Goal: Information Seeking & Learning: Learn about a topic

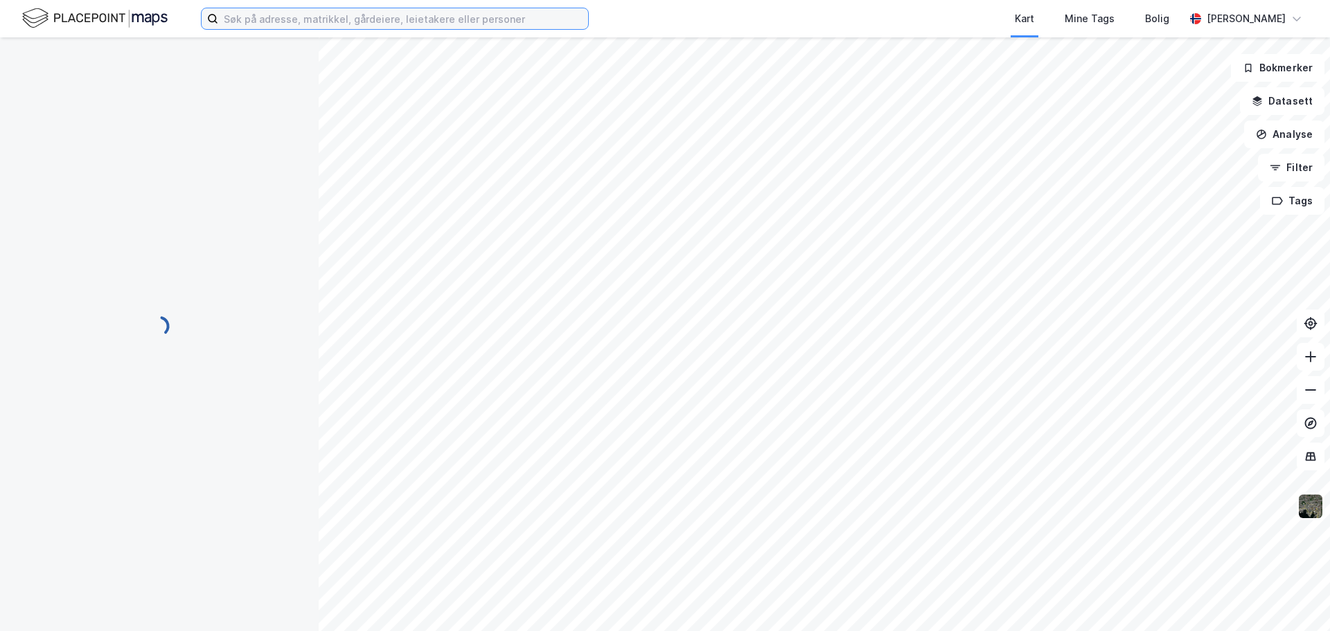
click at [262, 20] on input at bounding box center [403, 18] width 370 height 21
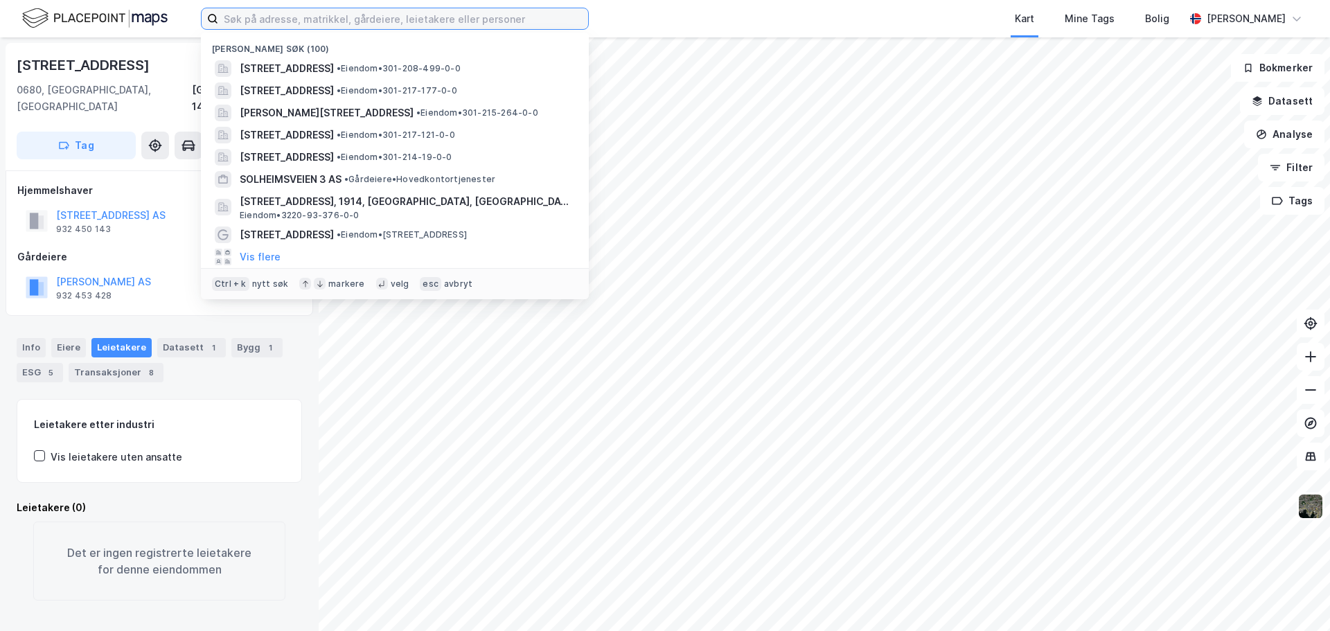
type input "n"
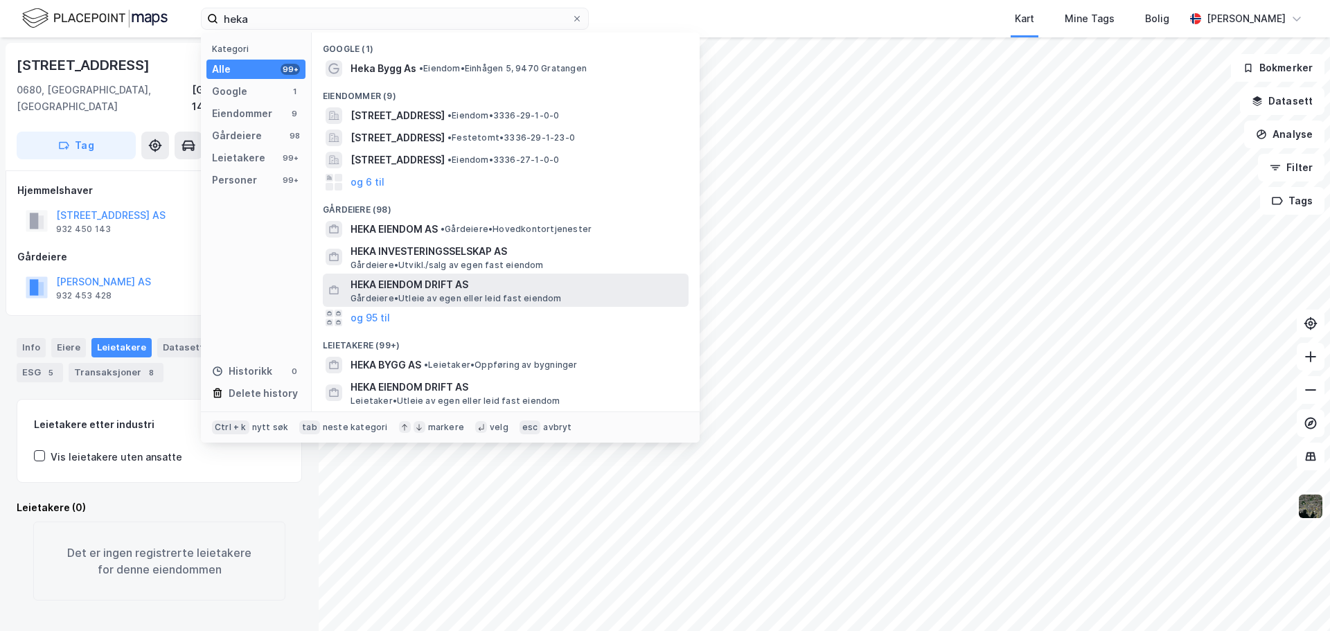
click at [534, 283] on span "HEKA EIENDOM DRIFT AS" at bounding box center [517, 284] width 333 height 17
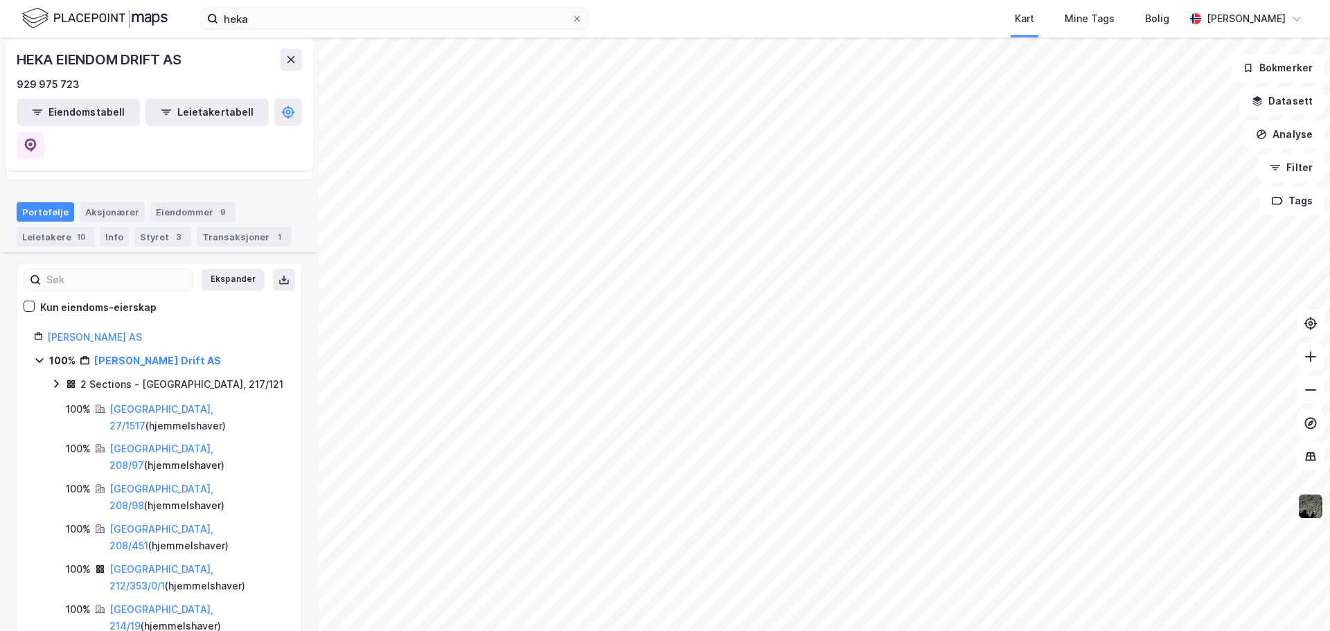
scroll to position [115, 0]
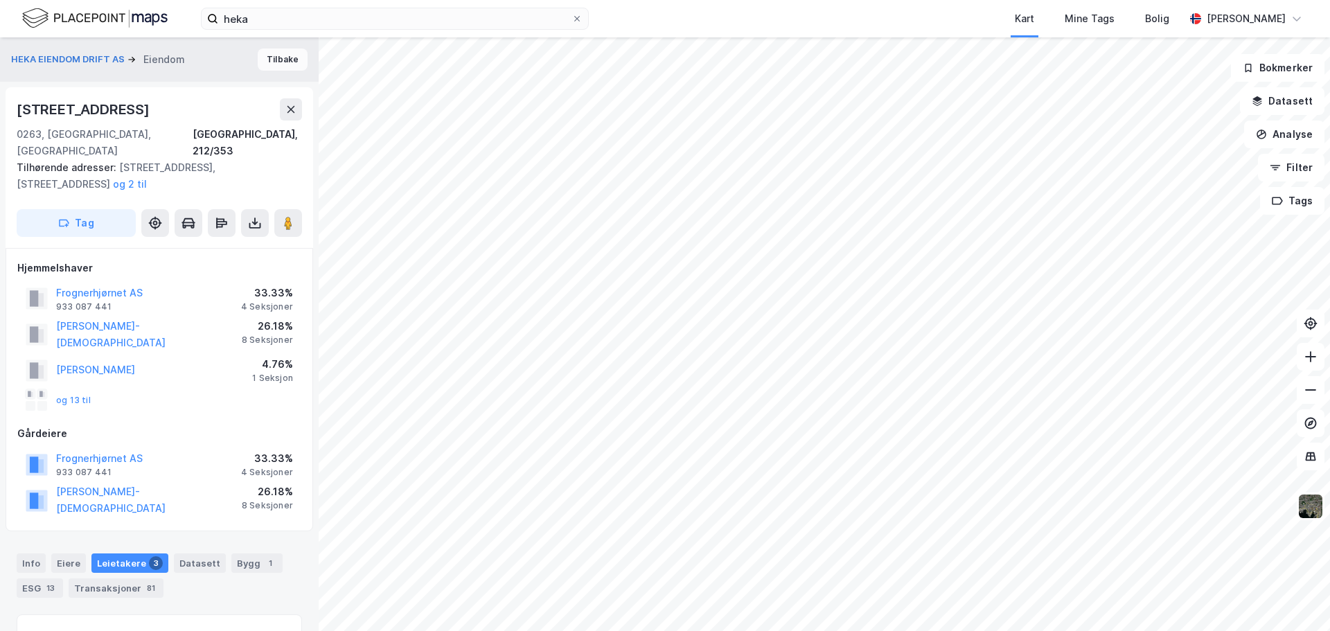
click at [272, 58] on button "Tilbake" at bounding box center [283, 59] width 50 height 22
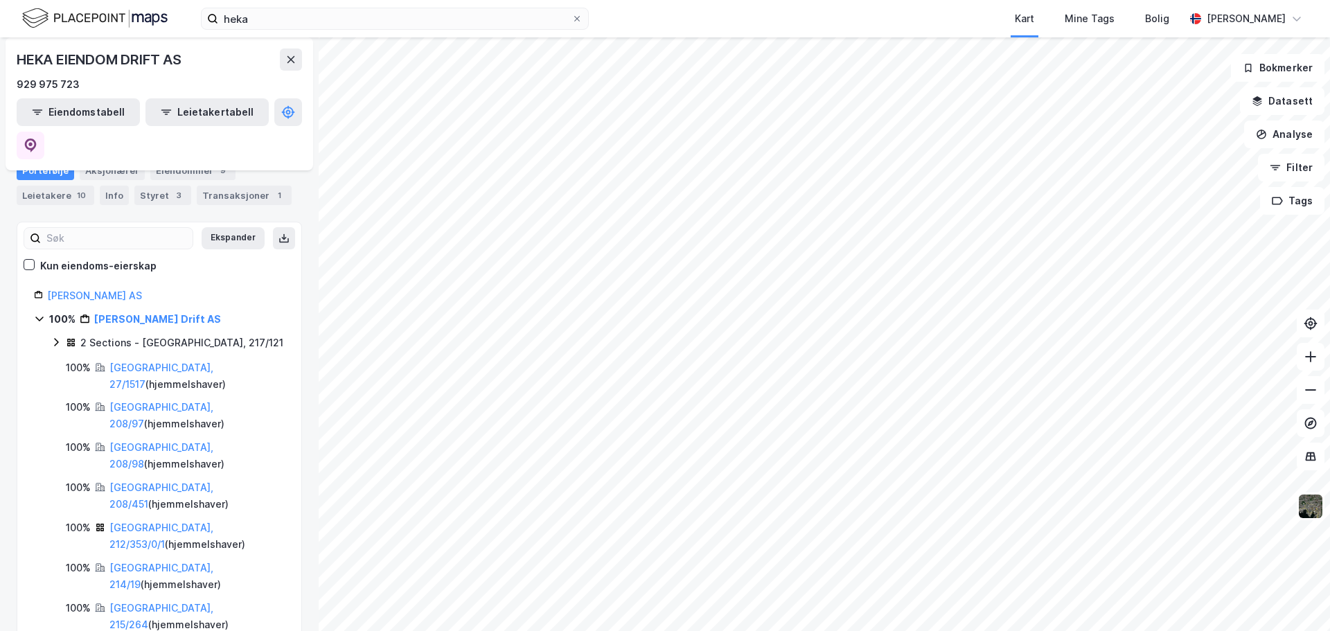
scroll to position [115, 0]
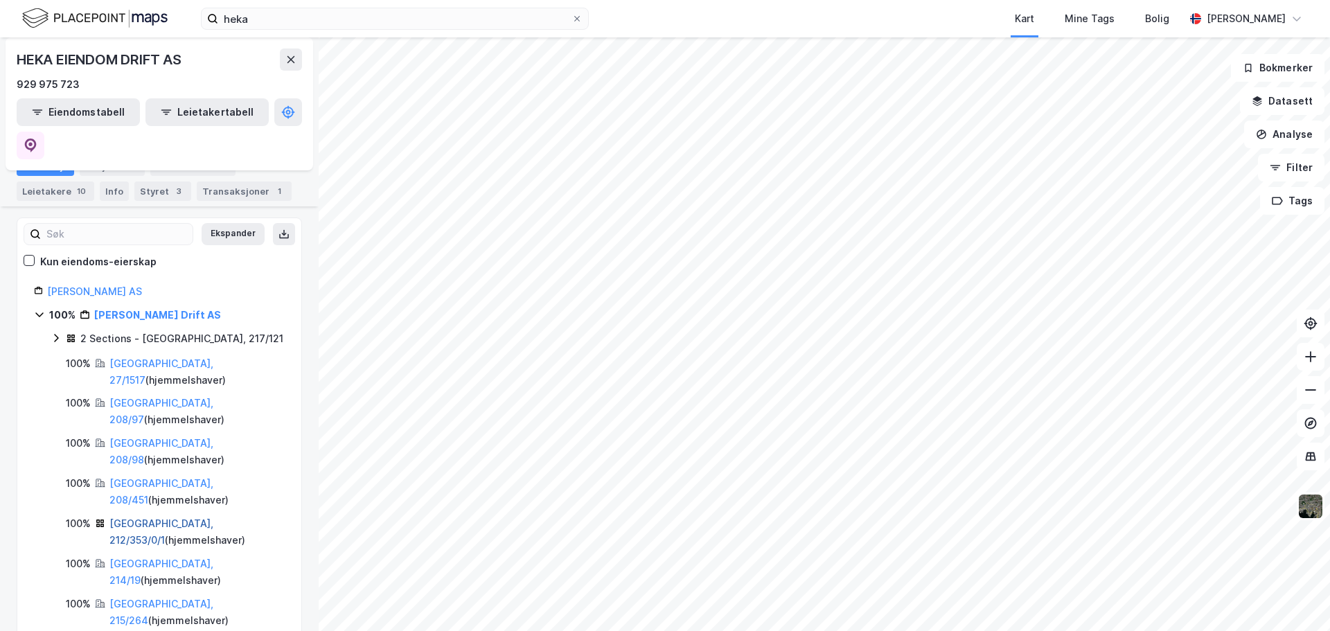
click at [146, 518] on link "[GEOGRAPHIC_DATA], 212/353/0/1" at bounding box center [161, 532] width 104 height 28
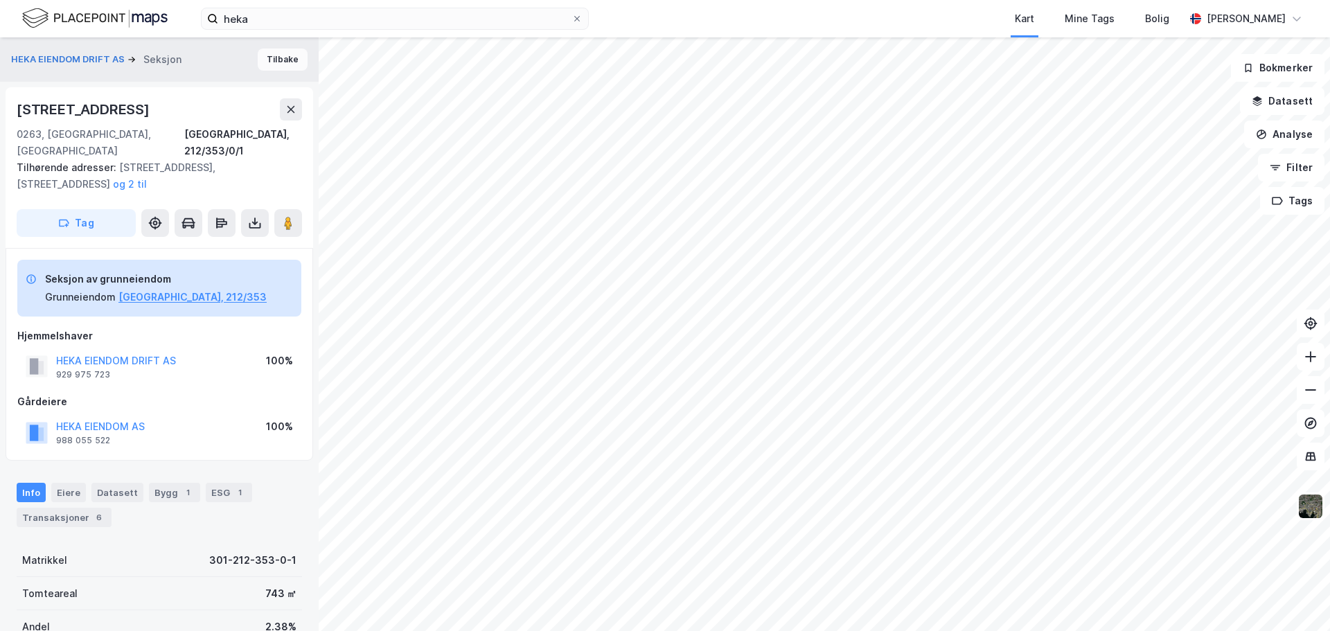
click at [276, 66] on button "Tilbake" at bounding box center [283, 59] width 50 height 22
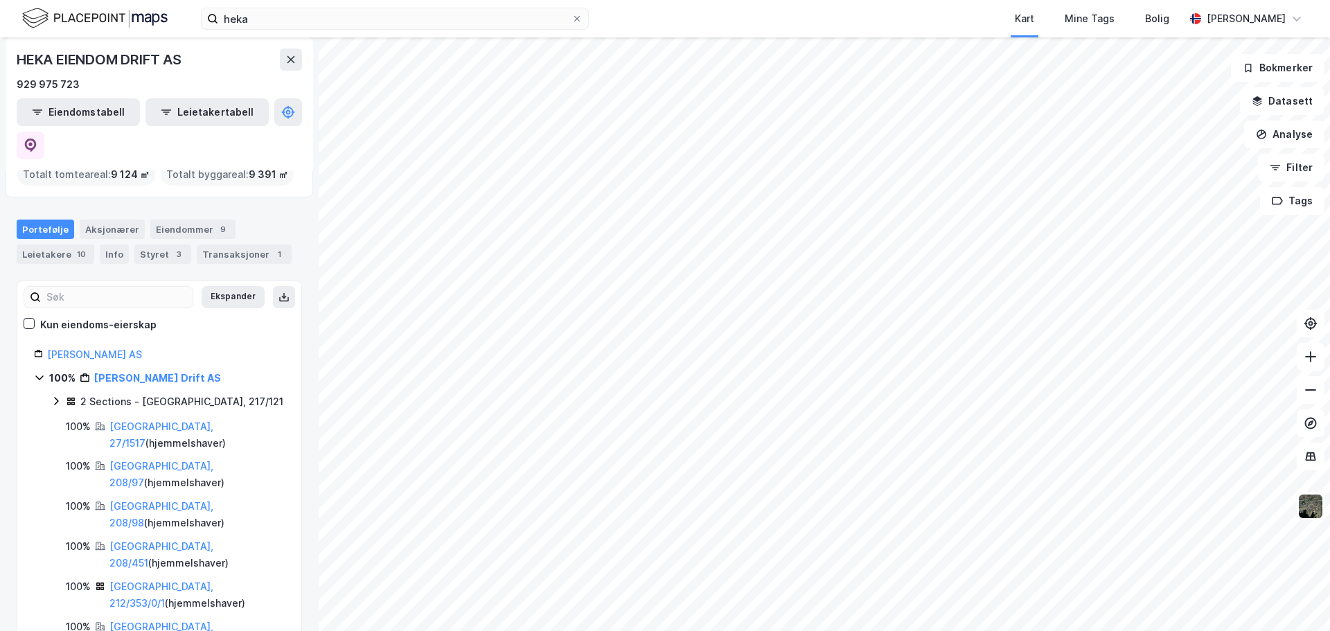
scroll to position [115, 0]
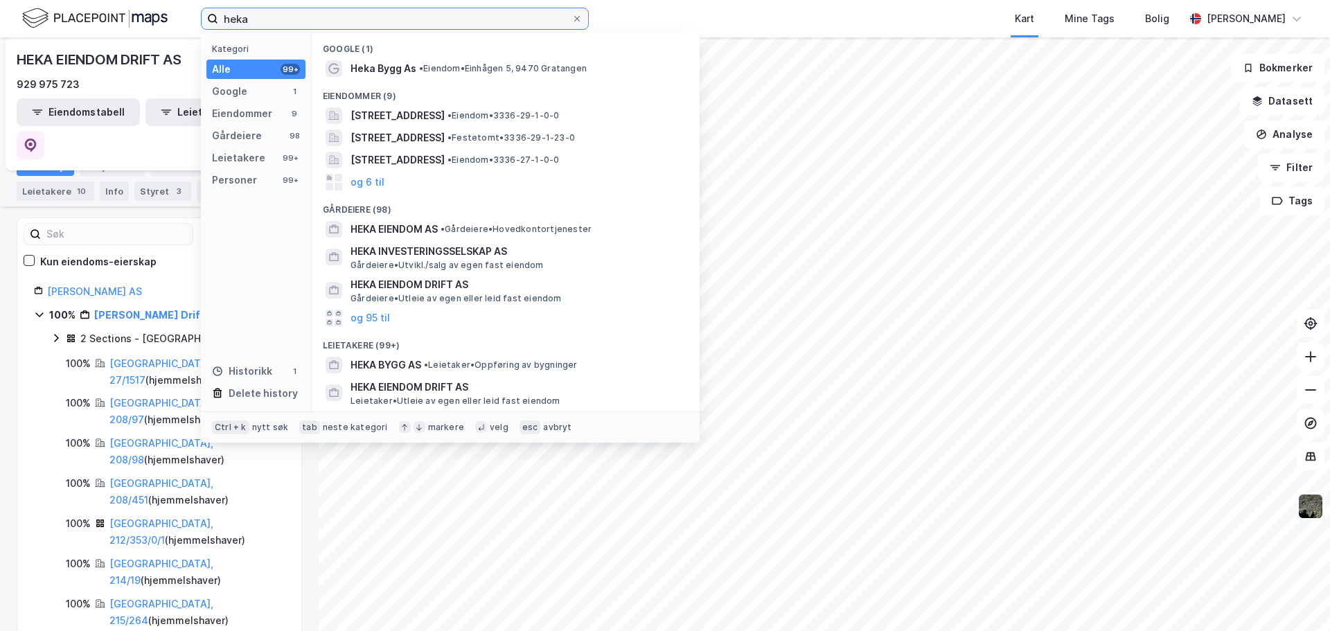
click at [331, 19] on input "heka" at bounding box center [394, 18] width 353 height 21
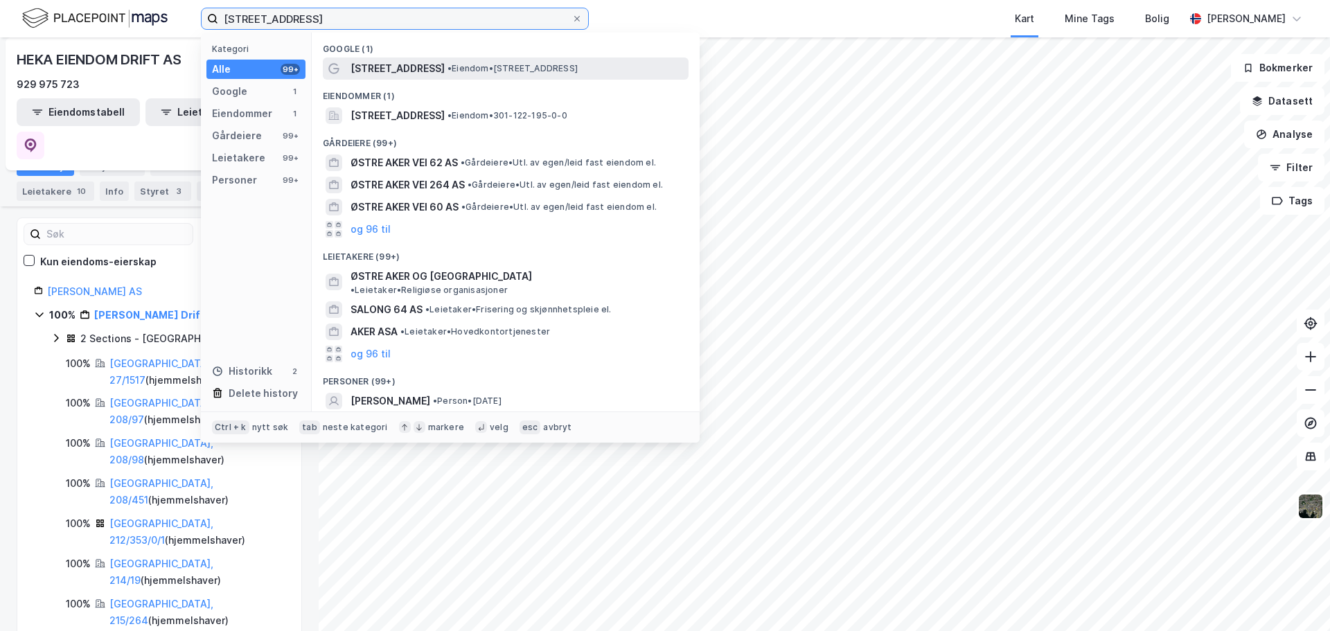
type input "[STREET_ADDRESS]"
click at [527, 70] on span "• Eiendom • [STREET_ADDRESS]" at bounding box center [513, 68] width 130 height 11
